Goal: Task Accomplishment & Management: Complete application form

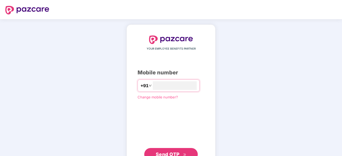
type input "**********"
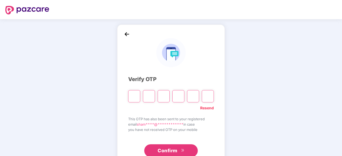
type input "*"
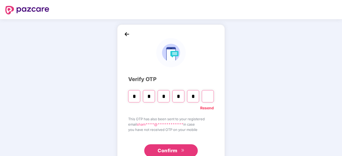
type input "*"
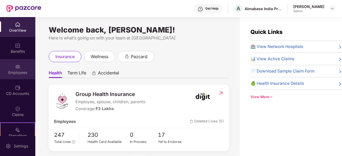
click at [18, 75] on div "Employees" at bounding box center [17, 72] width 35 height 5
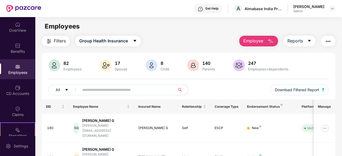
click at [268, 40] on img "button" at bounding box center [270, 41] width 6 height 6
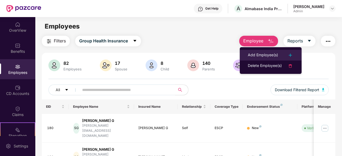
click at [278, 52] on div "Add Employee(s)" at bounding box center [263, 55] width 30 height 6
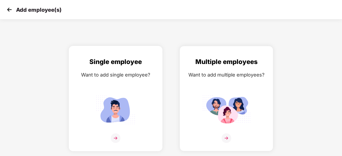
click at [147, 101] on div "Single employee Want to add single employee?" at bounding box center [115, 103] width 82 height 93
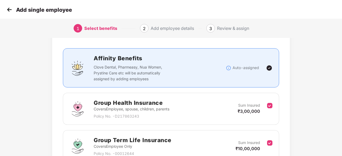
scroll to position [78, 0]
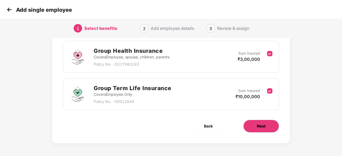
click at [259, 124] on span "Next" at bounding box center [261, 127] width 9 height 6
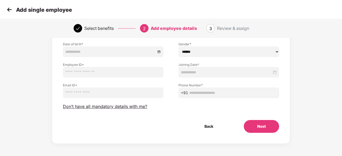
scroll to position [58, 0]
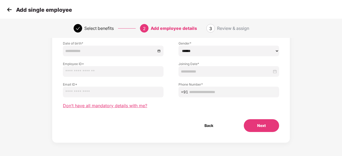
click at [132, 106] on span "Don’t have all mandatory details with me?" at bounding box center [105, 106] width 84 height 6
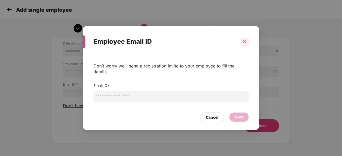
click at [248, 44] on div at bounding box center [244, 42] width 8 height 8
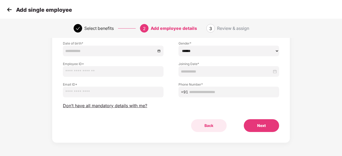
click at [203, 131] on button "Back" at bounding box center [209, 126] width 36 height 13
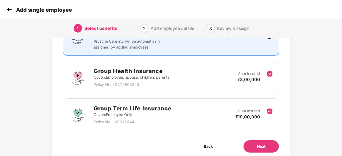
scroll to position [0, 0]
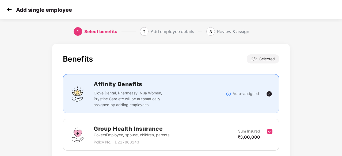
click at [5, 9] on img at bounding box center [9, 10] width 8 height 8
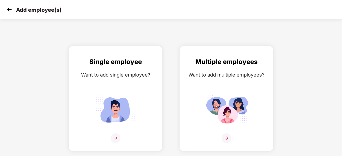
click at [229, 78] on div "Want to add multiple employees?" at bounding box center [226, 75] width 82 height 8
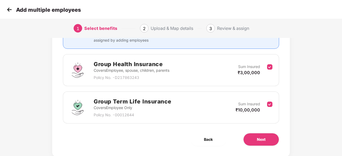
scroll to position [78, 0]
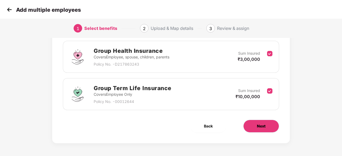
click at [265, 128] on span "Next" at bounding box center [261, 127] width 9 height 6
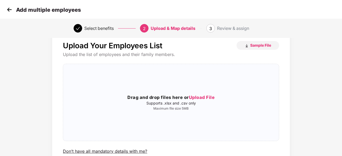
scroll to position [14, 0]
